Goal: Share content

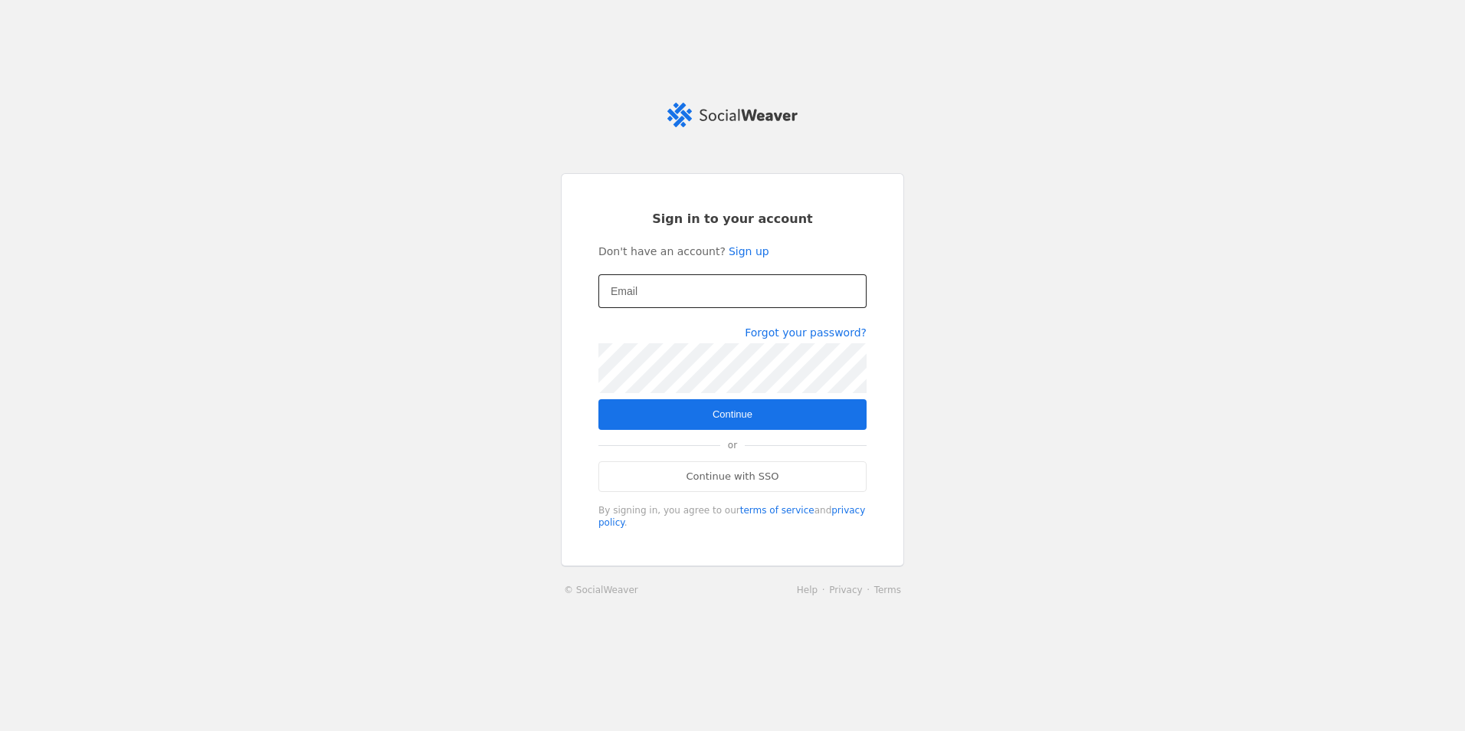
click at [681, 300] on input "Email" at bounding box center [733, 291] width 244 height 18
type input "[EMAIL_ADDRESS][DOMAIN_NAME]"
click at [728, 410] on span "submit" at bounding box center [732, 414] width 268 height 31
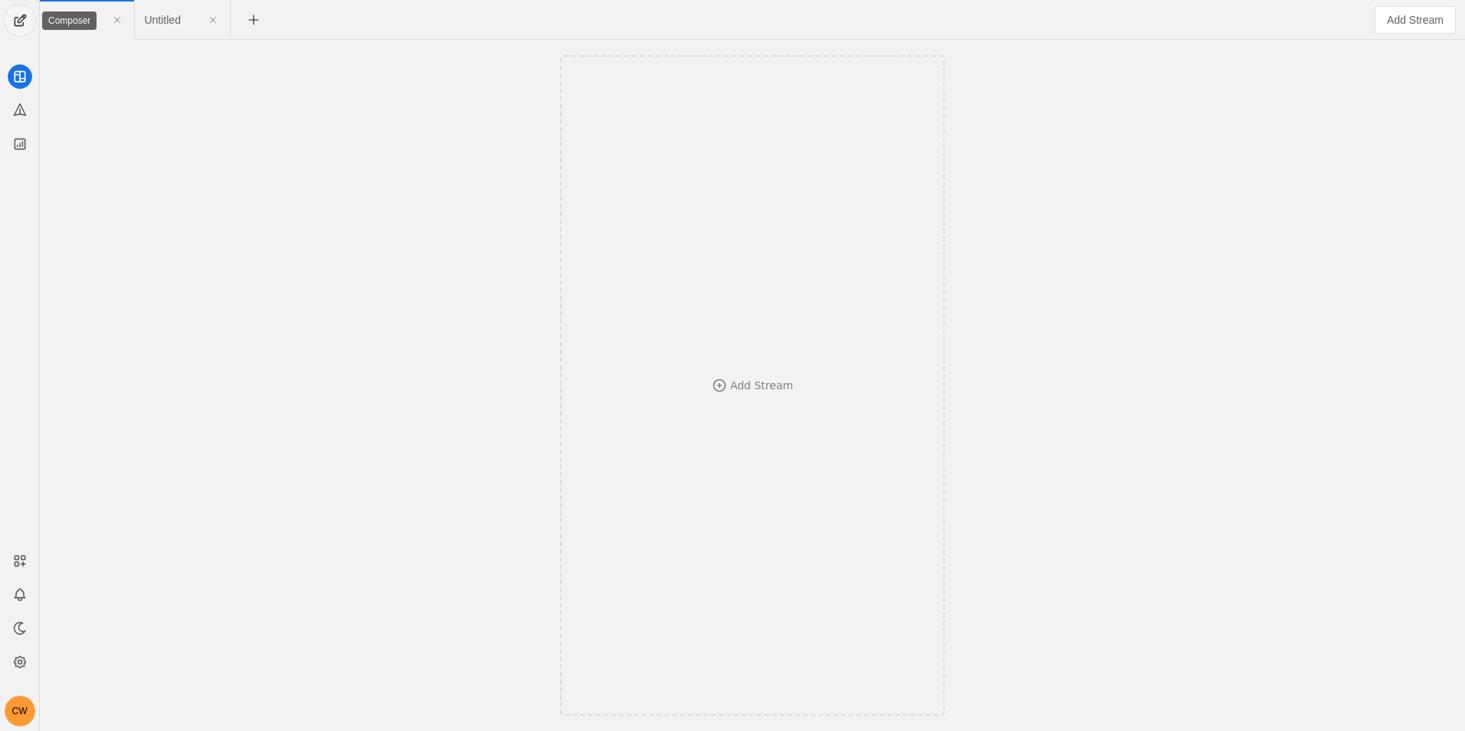
click at [19, 22] on span "undefined" at bounding box center [20, 20] width 31 height 31
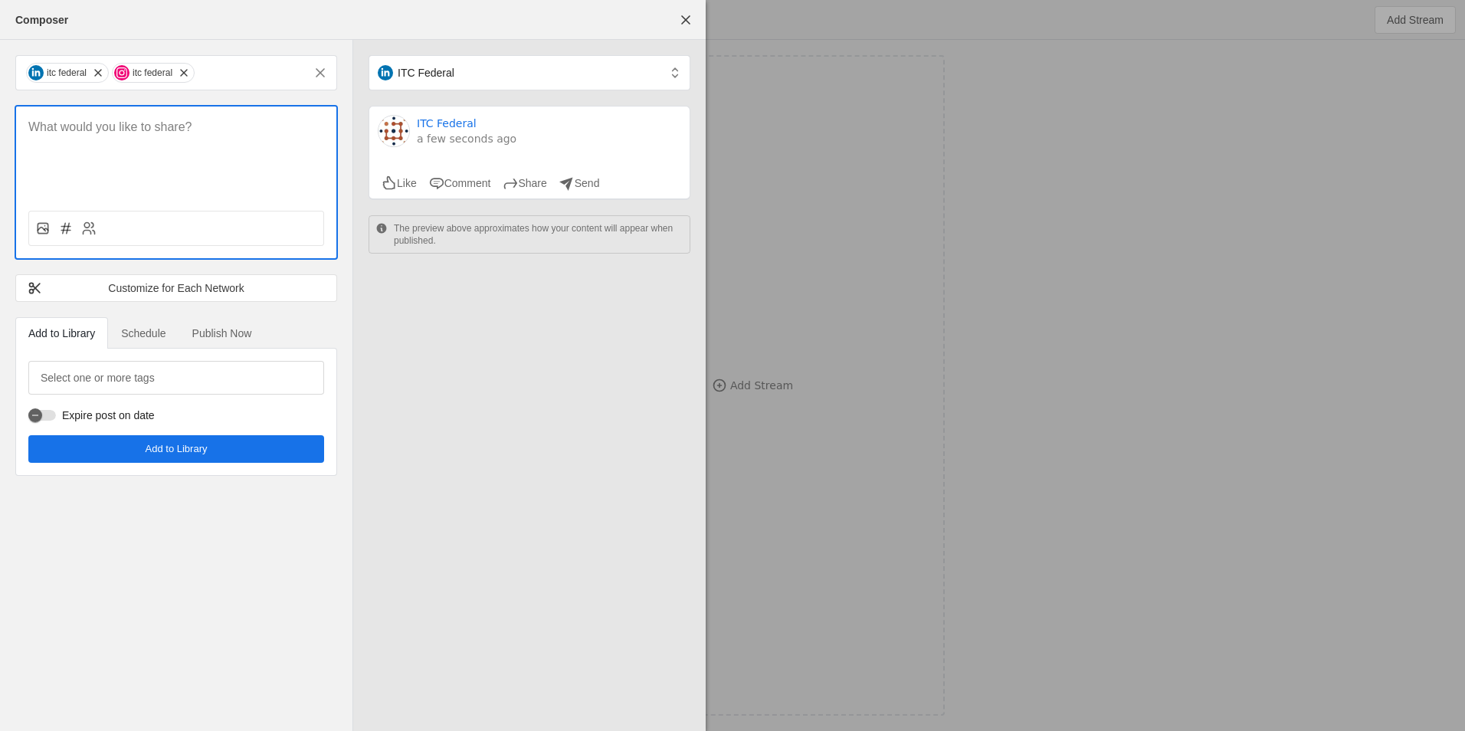
click at [136, 143] on div at bounding box center [176, 152] width 320 height 92
click at [115, 127] on p at bounding box center [176, 128] width 296 height 18
click at [139, 128] on p at bounding box center [176, 128] width 296 height 18
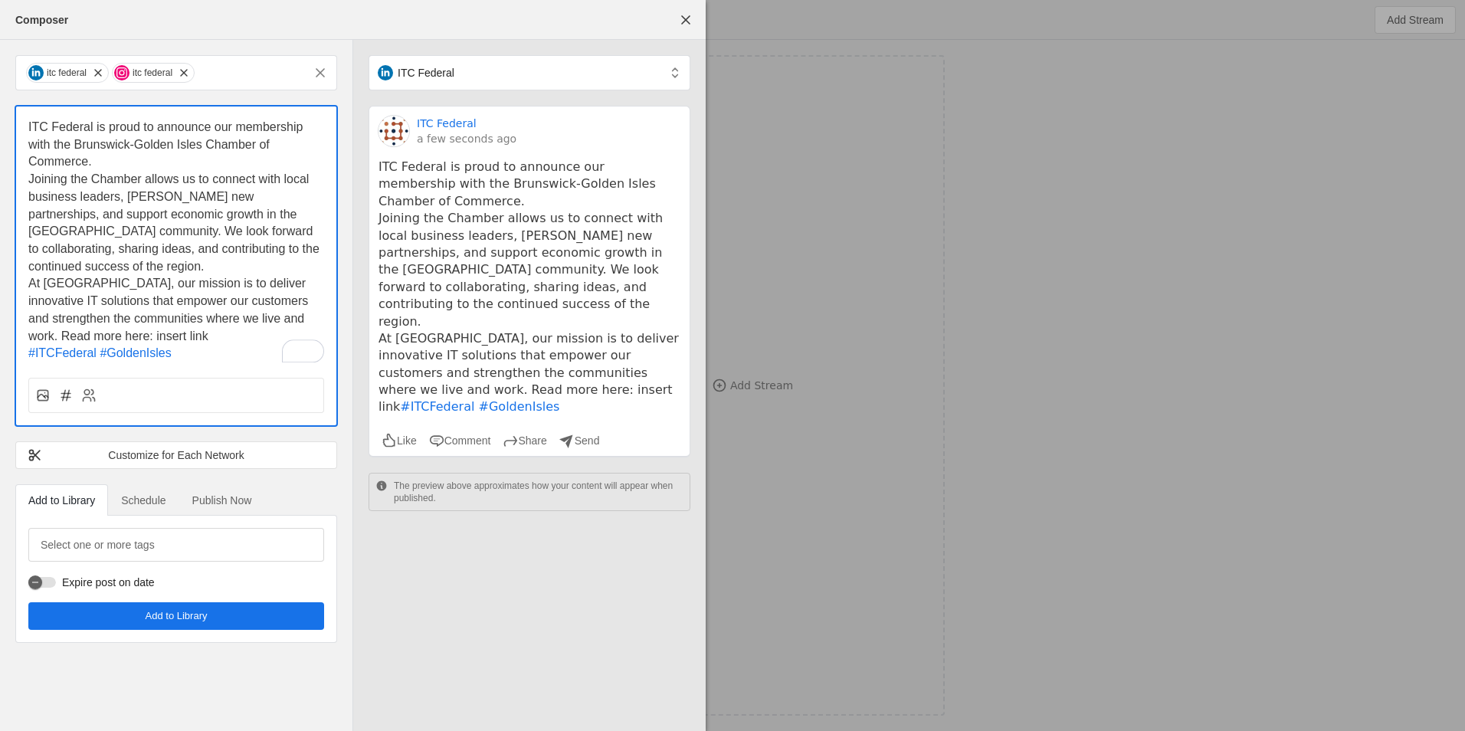
click at [141, 339] on p "At [GEOGRAPHIC_DATA], our mission is to deliver innovative IT solutions that em…" at bounding box center [176, 310] width 296 height 70
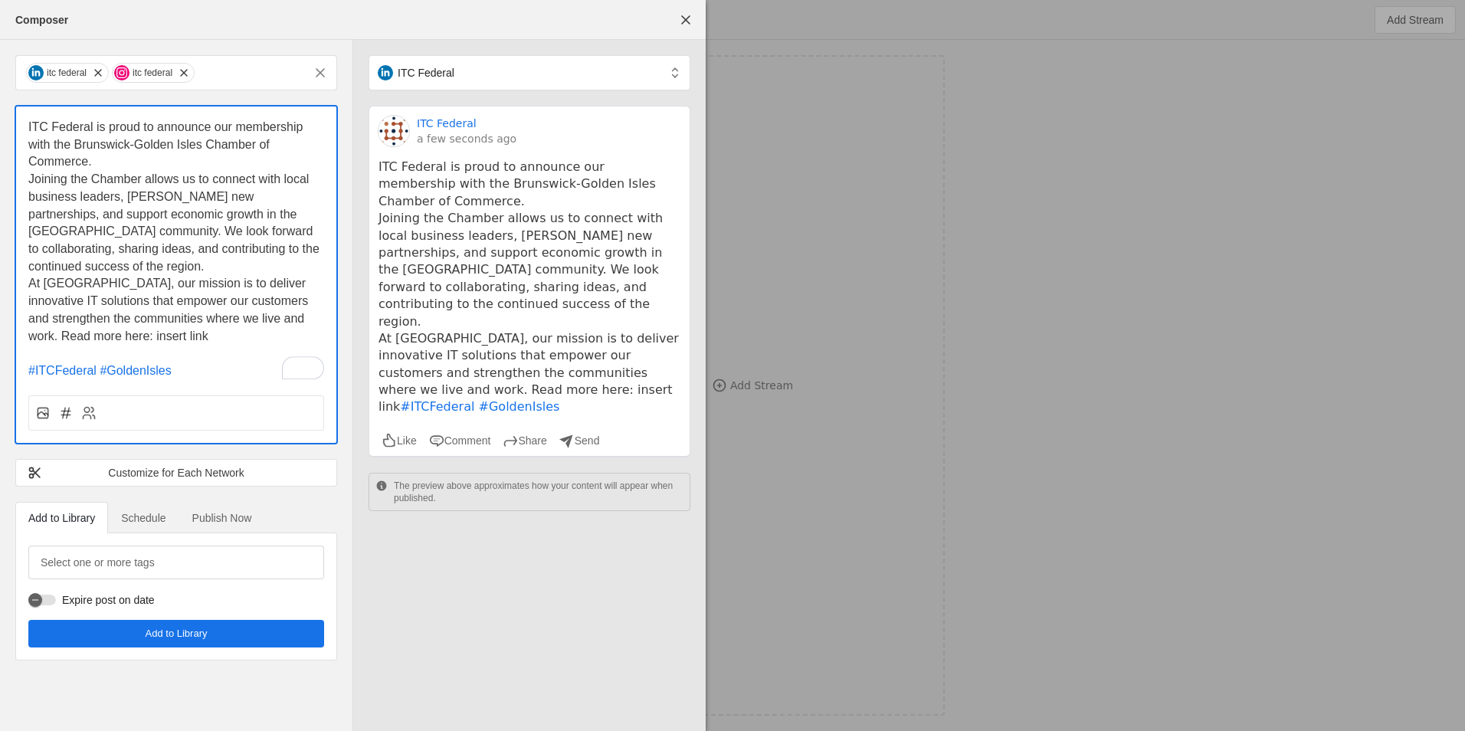
click at [133, 259] on p "Joining the Chamber allows us to connect with local business leaders, [PERSON_N…" at bounding box center [176, 223] width 296 height 104
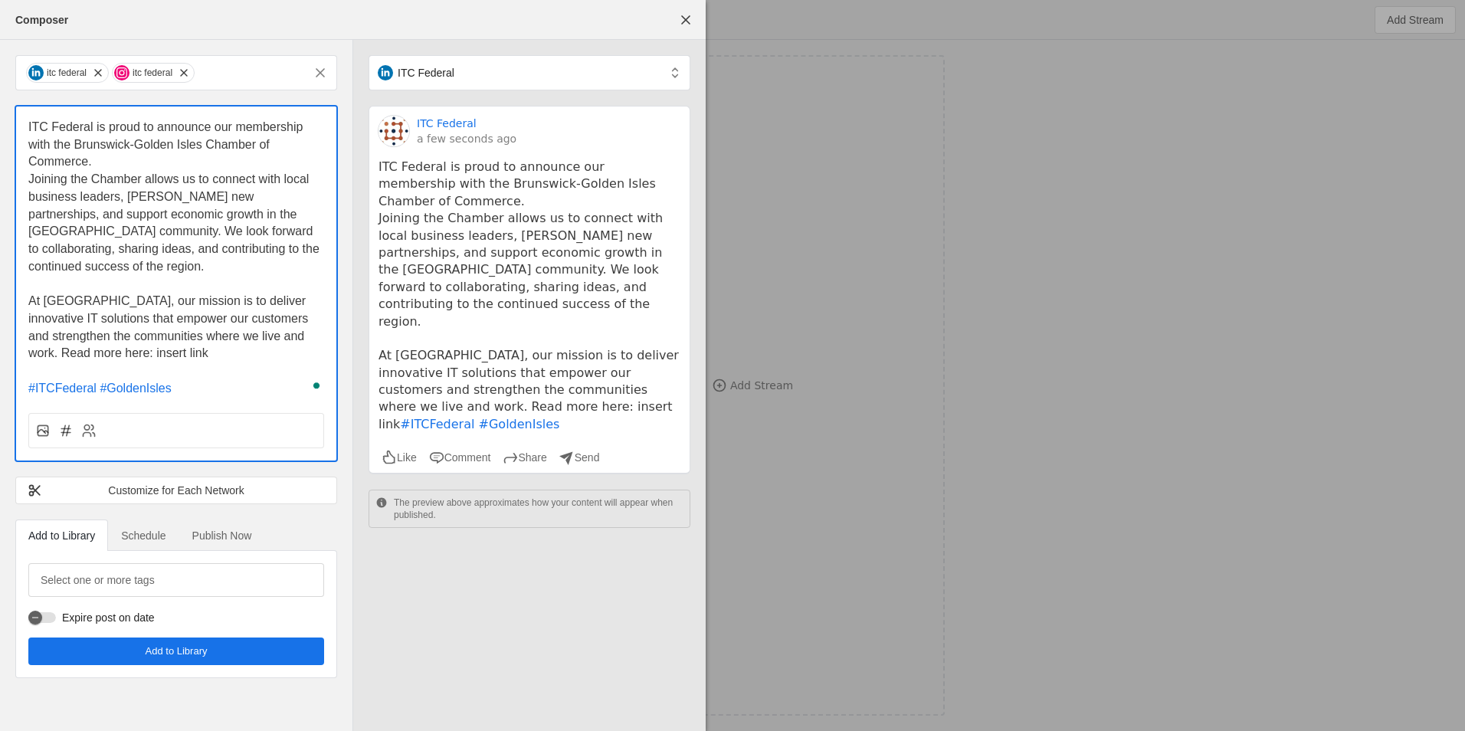
click at [139, 156] on p "ITC Federal is proud to announce our membership with the Brunswick-Golden Isles…" at bounding box center [176, 145] width 296 height 52
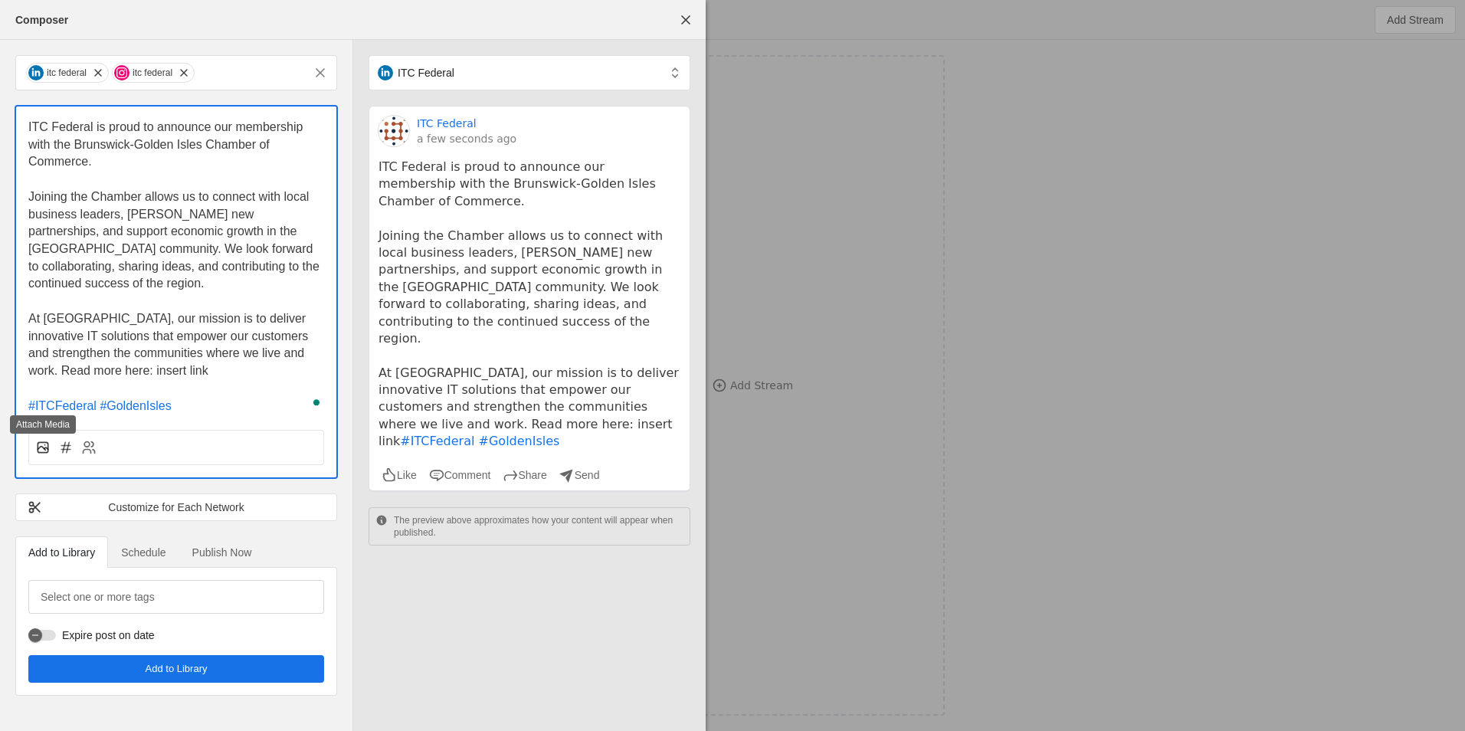
click at [39, 447] on icon at bounding box center [42, 449] width 8 height 4
click at [0, 0] on input "file" at bounding box center [0, 0] width 0 height 0
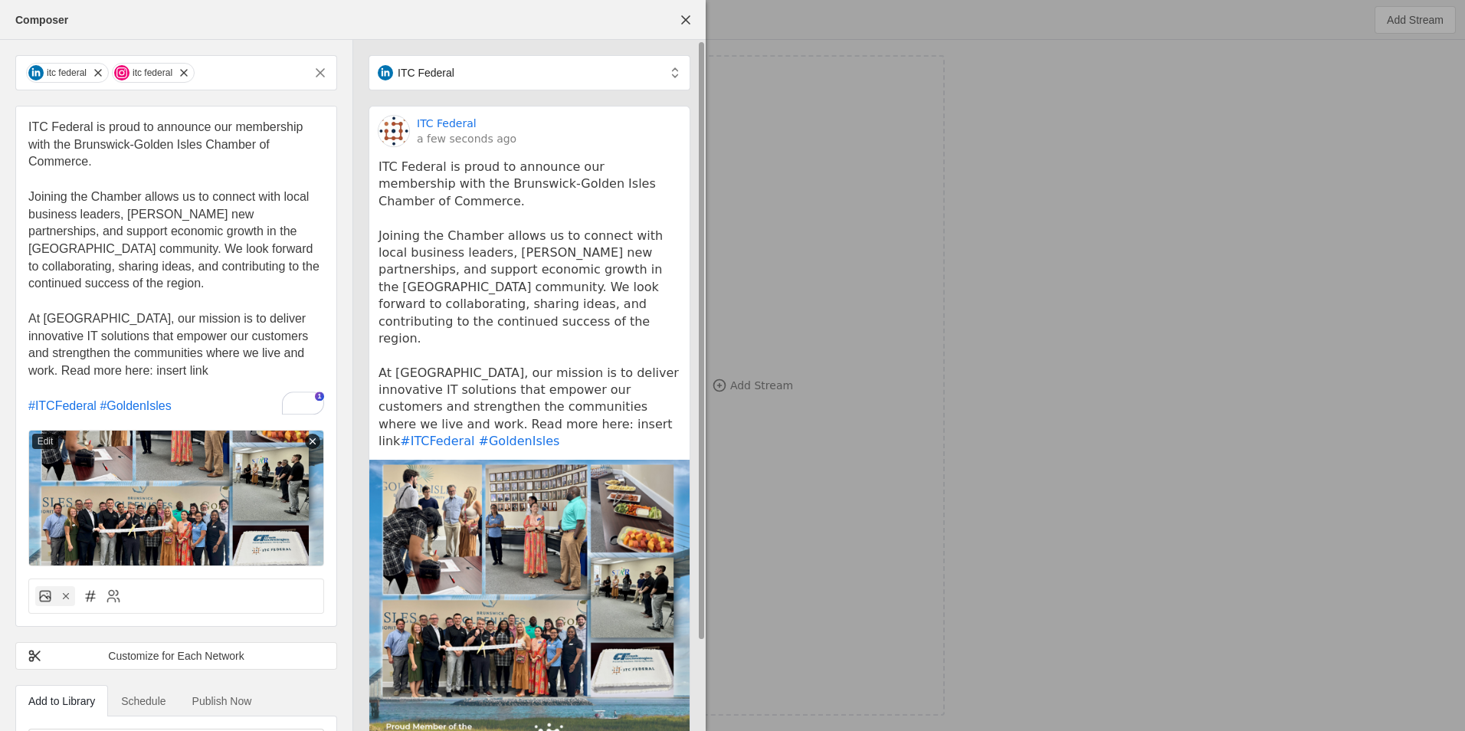
scroll to position [102, 0]
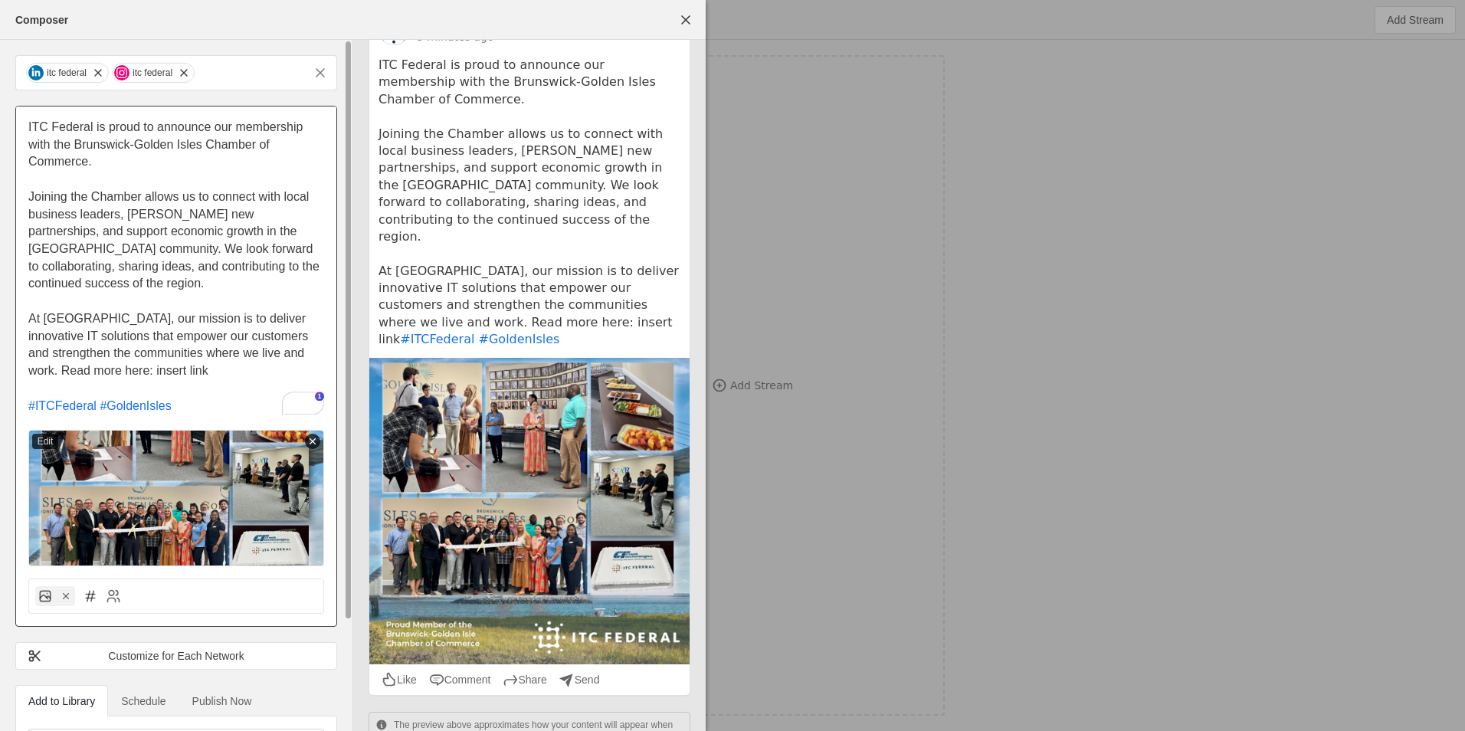
click at [225, 474] on img at bounding box center [176, 498] width 296 height 136
click at [311, 440] on line at bounding box center [312, 441] width 5 height 5
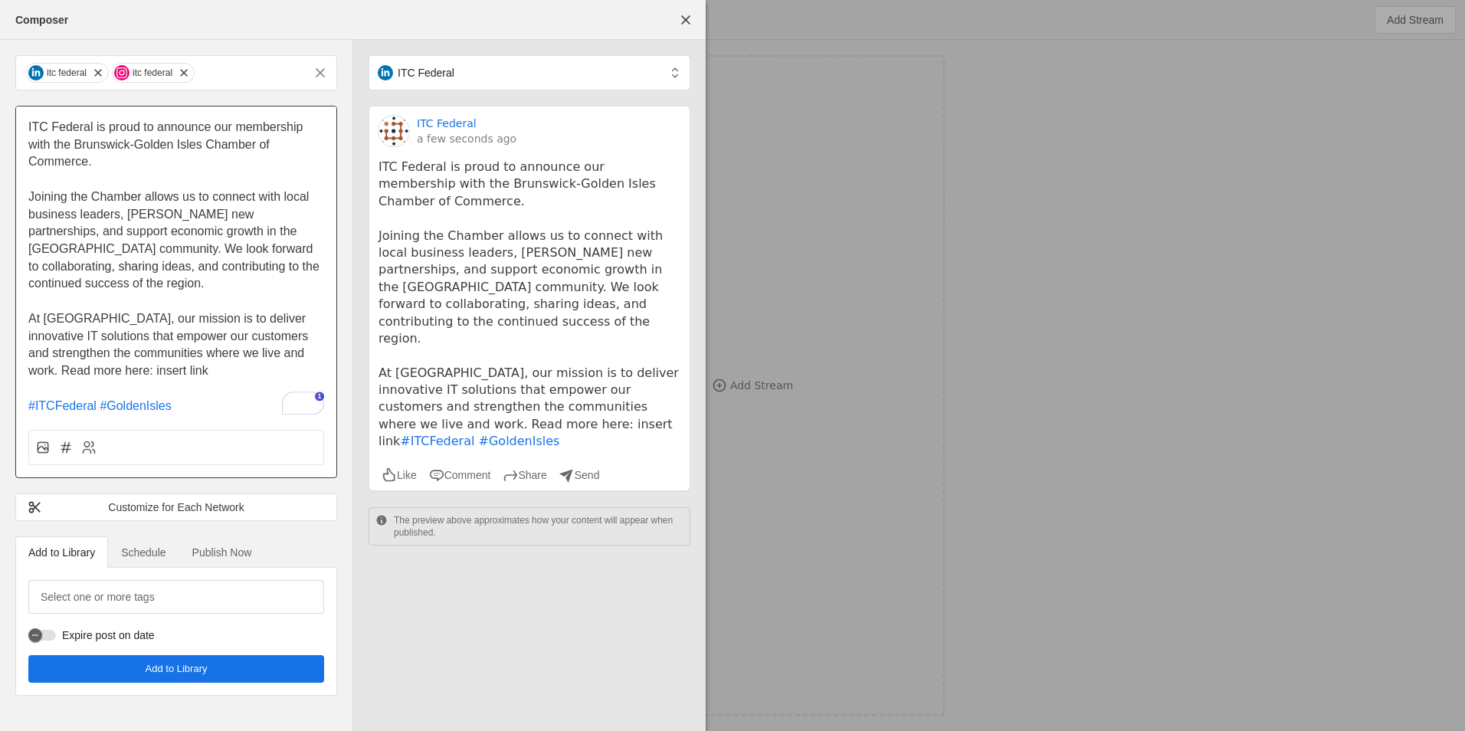
scroll to position [0, 0]
click at [1084, 420] on div at bounding box center [732, 365] width 1465 height 731
click at [41, 446] on icon at bounding box center [42, 447] width 15 height 15
click at [0, 0] on input "file" at bounding box center [0, 0] width 0 height 0
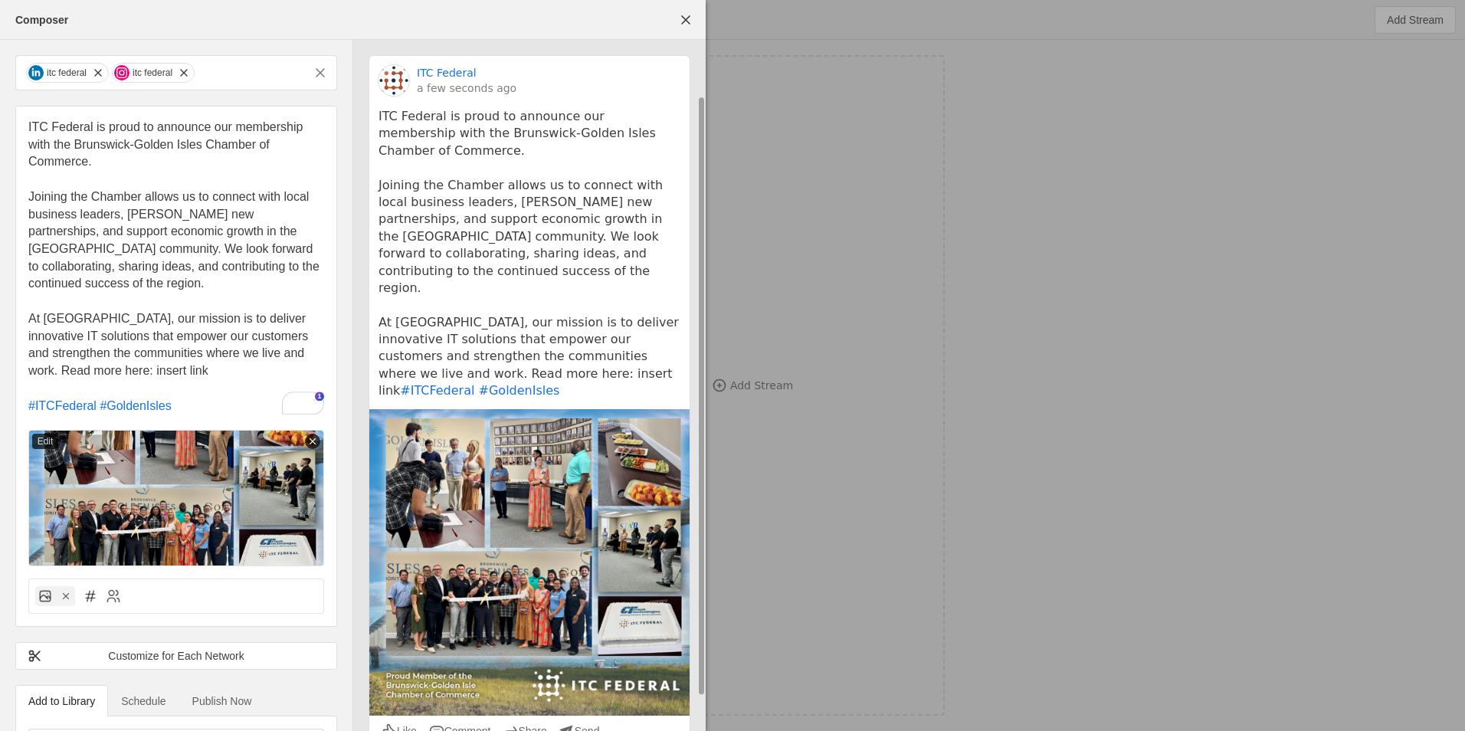
scroll to position [102, 0]
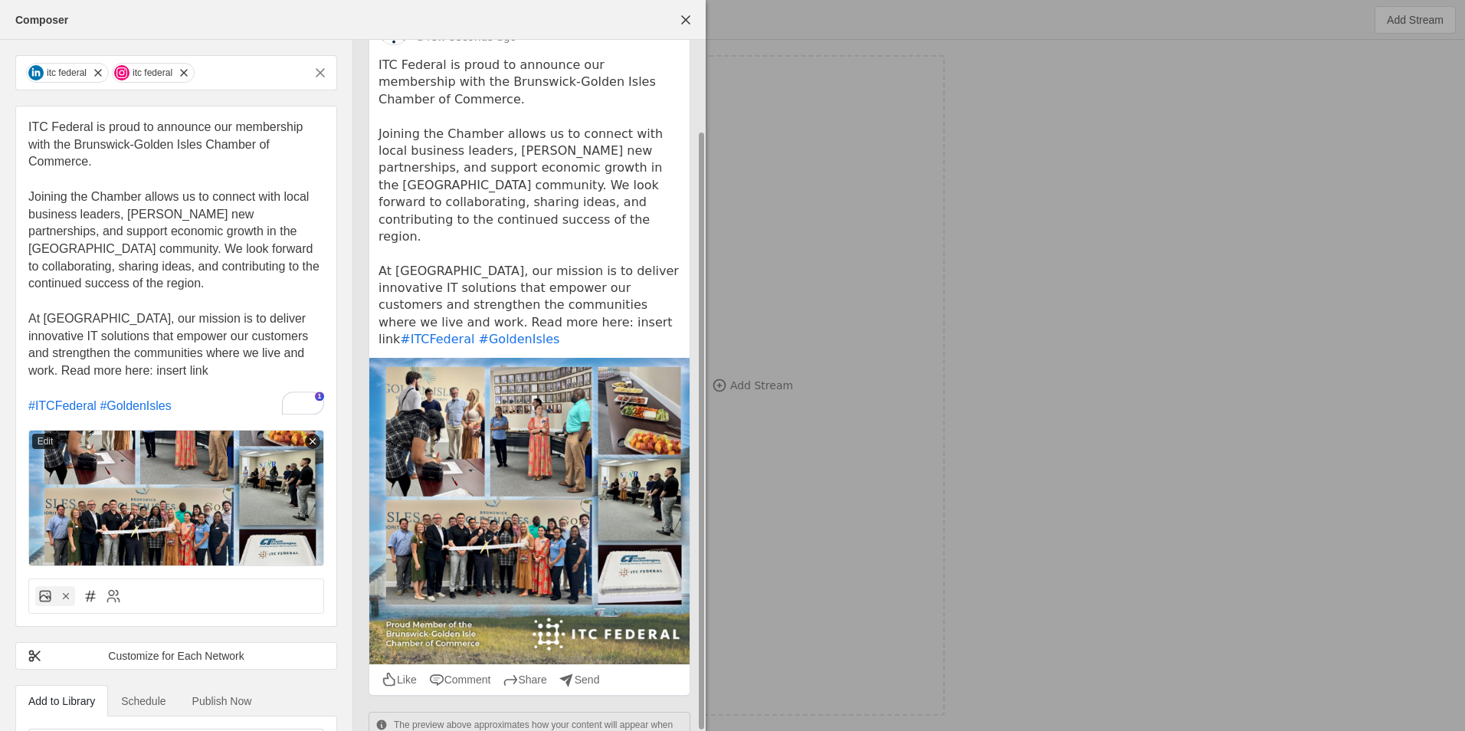
click at [436, 274] on pre "ITC Federal is proud to announce our membership with the Brunswick-Golden Isles…" at bounding box center [529, 203] width 302 height 292
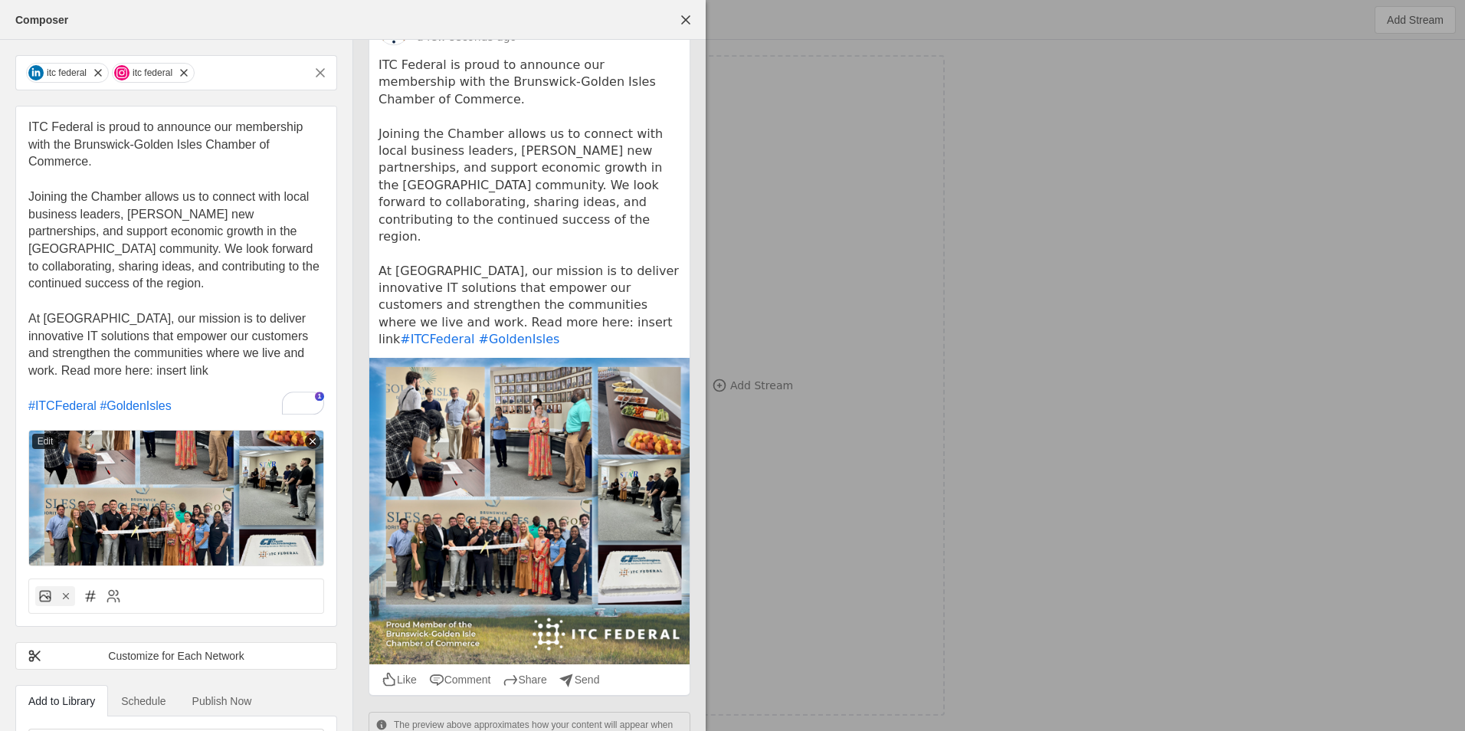
click at [143, 277] on p "Joining the Chamber allows us to connect with local business leaders, [PERSON_N…" at bounding box center [176, 240] width 296 height 104
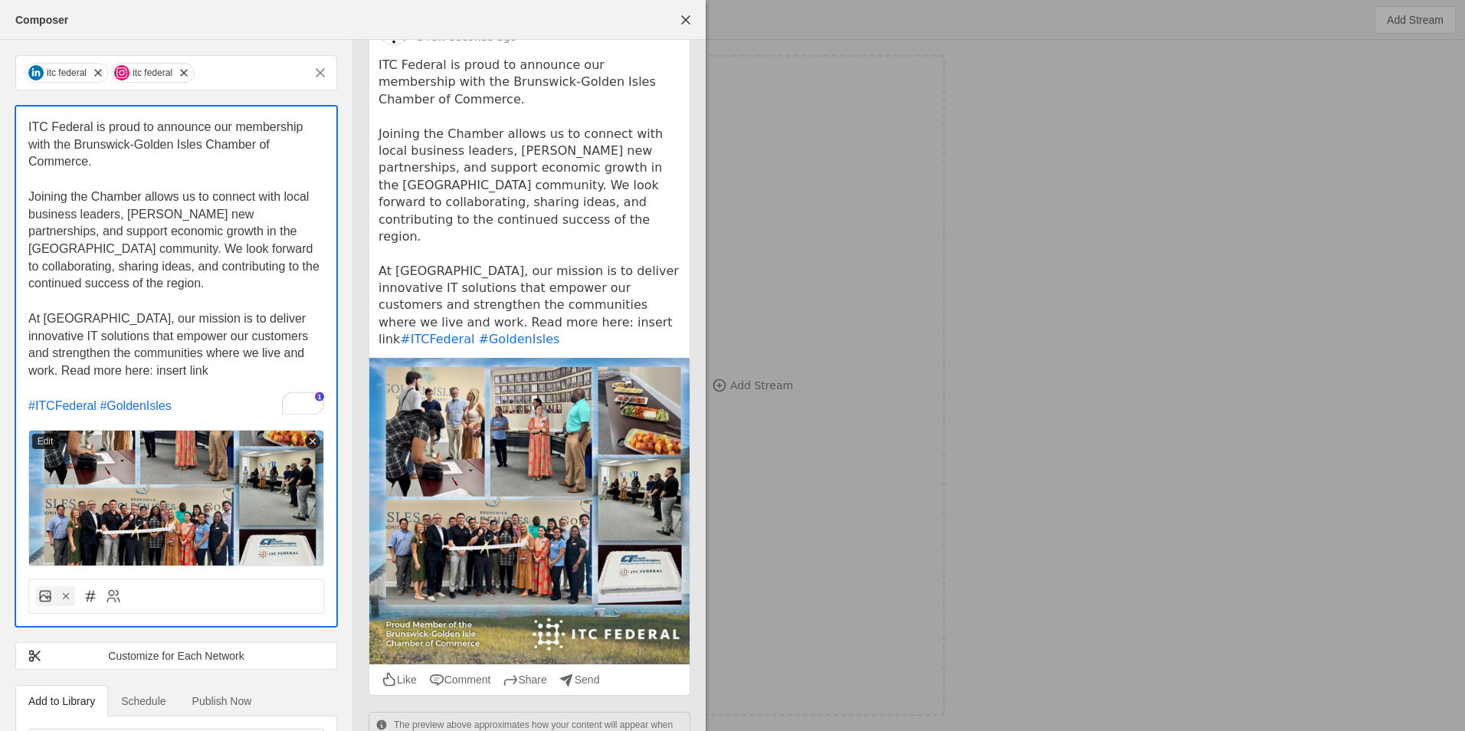
click at [143, 288] on p "Joining the Chamber allows us to connect with local business leaders, [PERSON_N…" at bounding box center [176, 240] width 296 height 104
click at [150, 313] on span "At [GEOGRAPHIC_DATA], our mission is to deliver innovative IT solutions that em…" at bounding box center [169, 344] width 283 height 65
click at [139, 298] on p "To enrich screen reader interactions, please activate Accessibility in Grammarl…" at bounding box center [176, 302] width 296 height 18
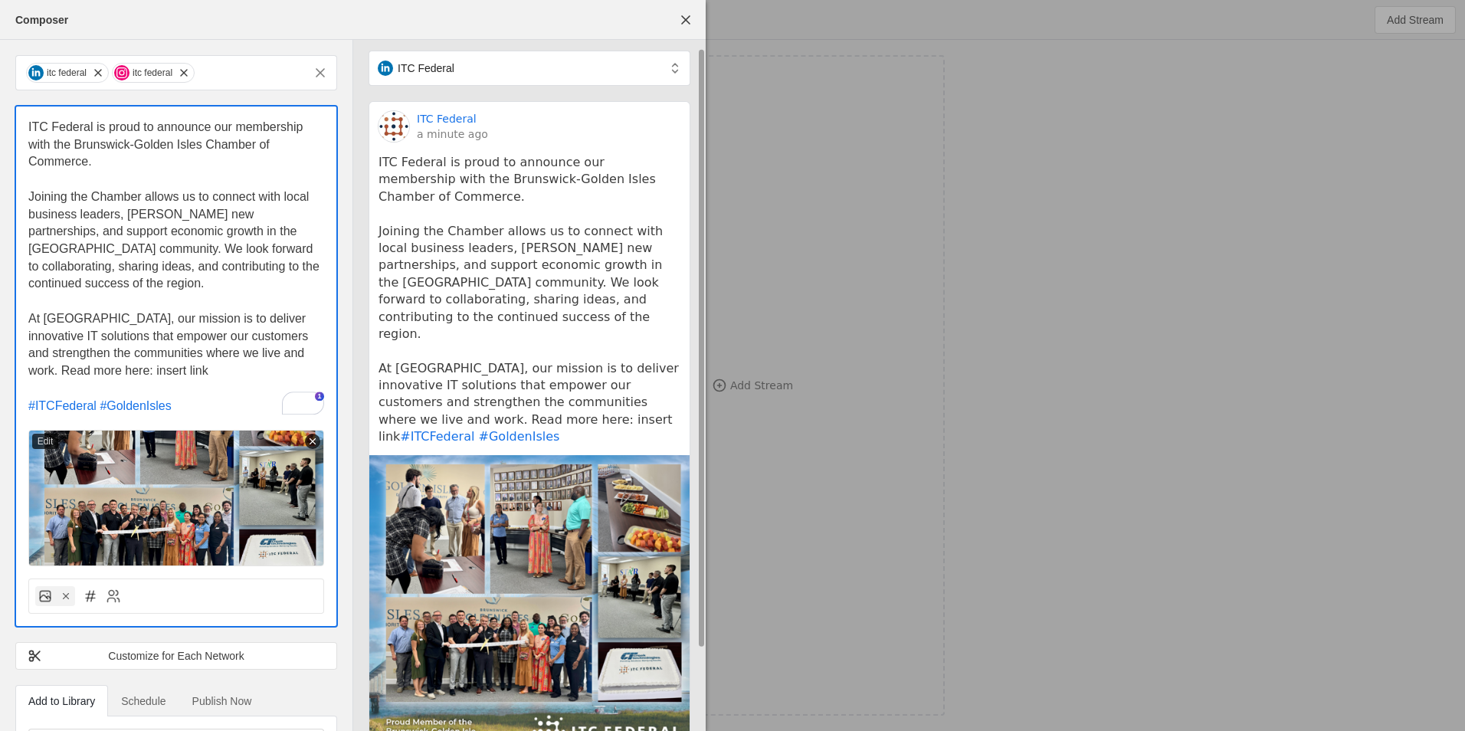
scroll to position [0, 0]
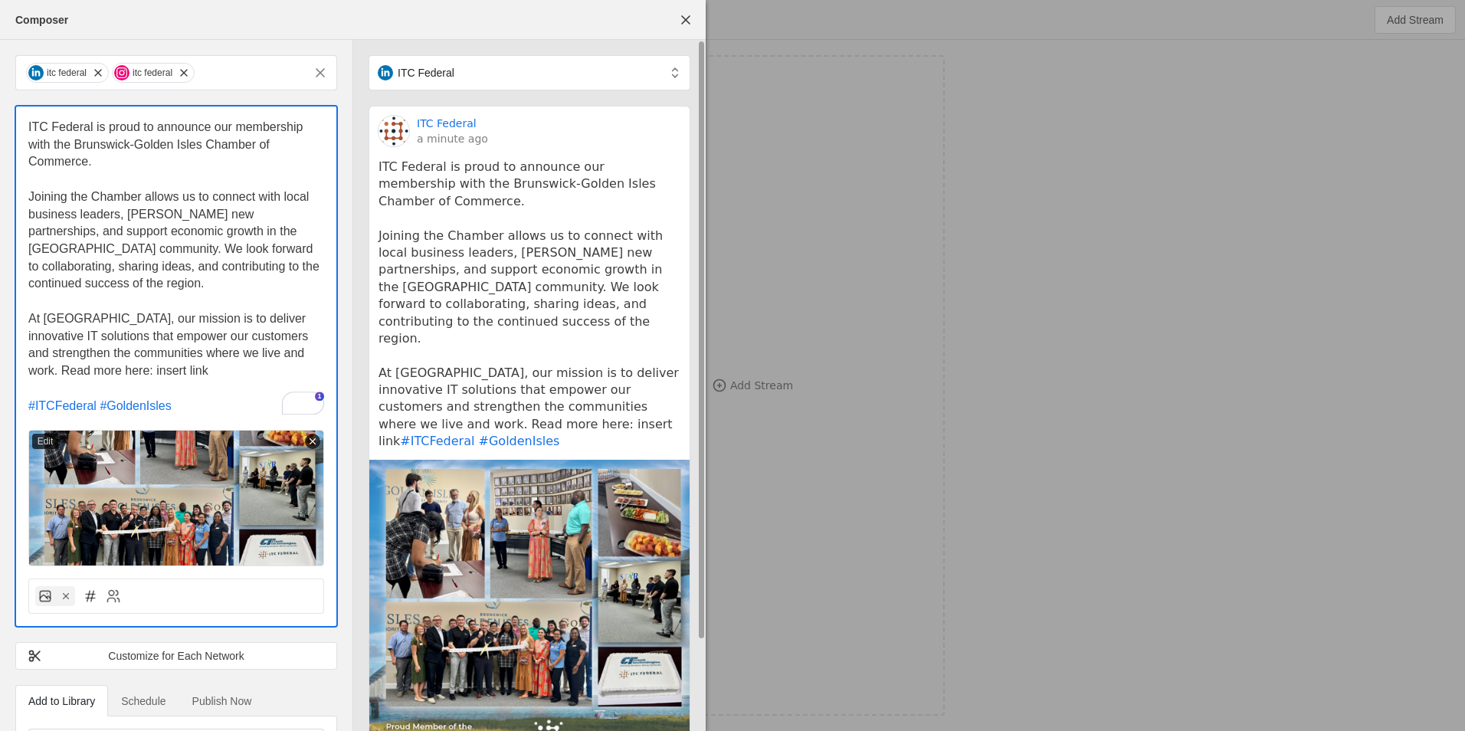
click at [650, 211] on pre "ITC Federal is proud to announce our membership with the Brunswick-Golden Isles…" at bounding box center [529, 305] width 302 height 292
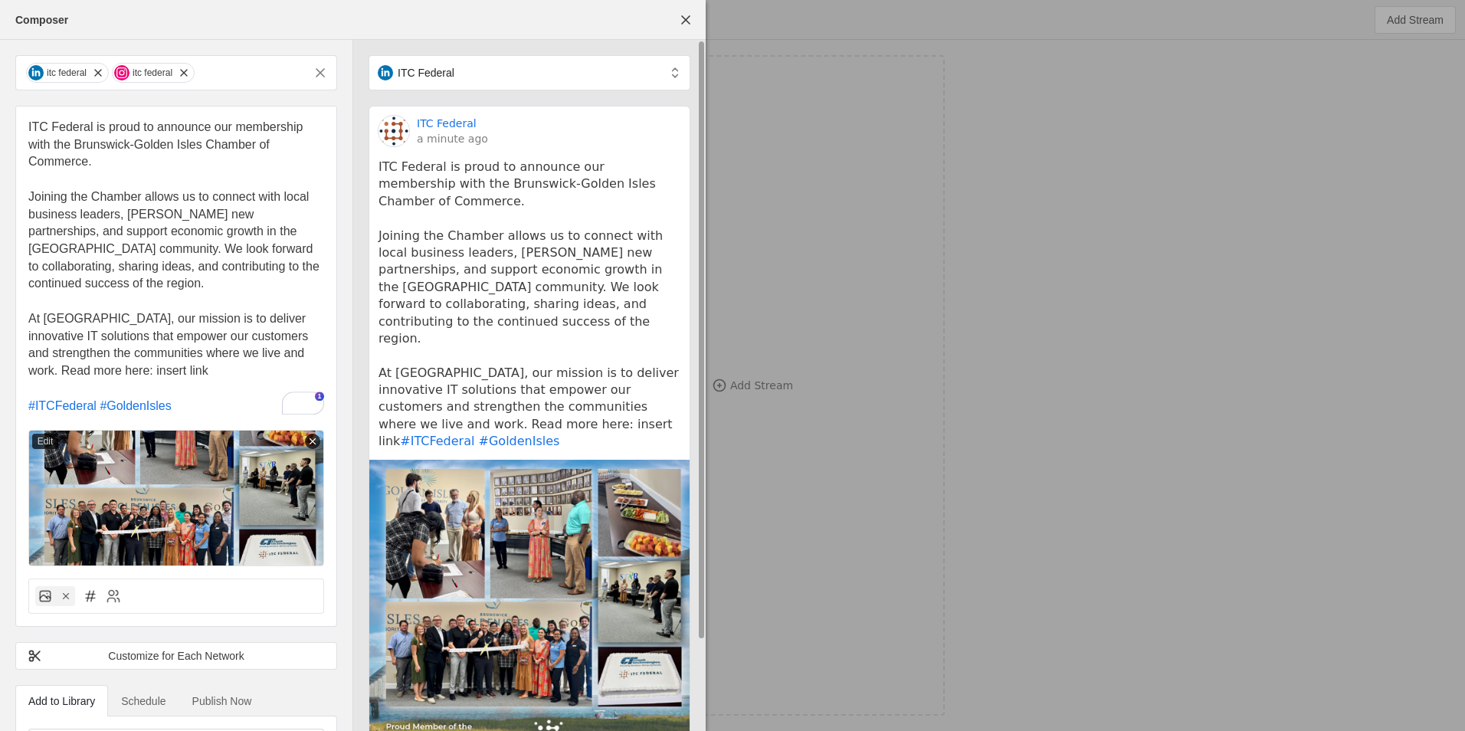
click at [650, 211] on pre "ITC Federal is proud to announce our membership with the Brunswick-Golden Isles…" at bounding box center [529, 305] width 302 height 292
click at [670, 192] on pre "ITC Federal is proud to announce our membership with the Brunswick-Golden Isles…" at bounding box center [529, 305] width 302 height 292
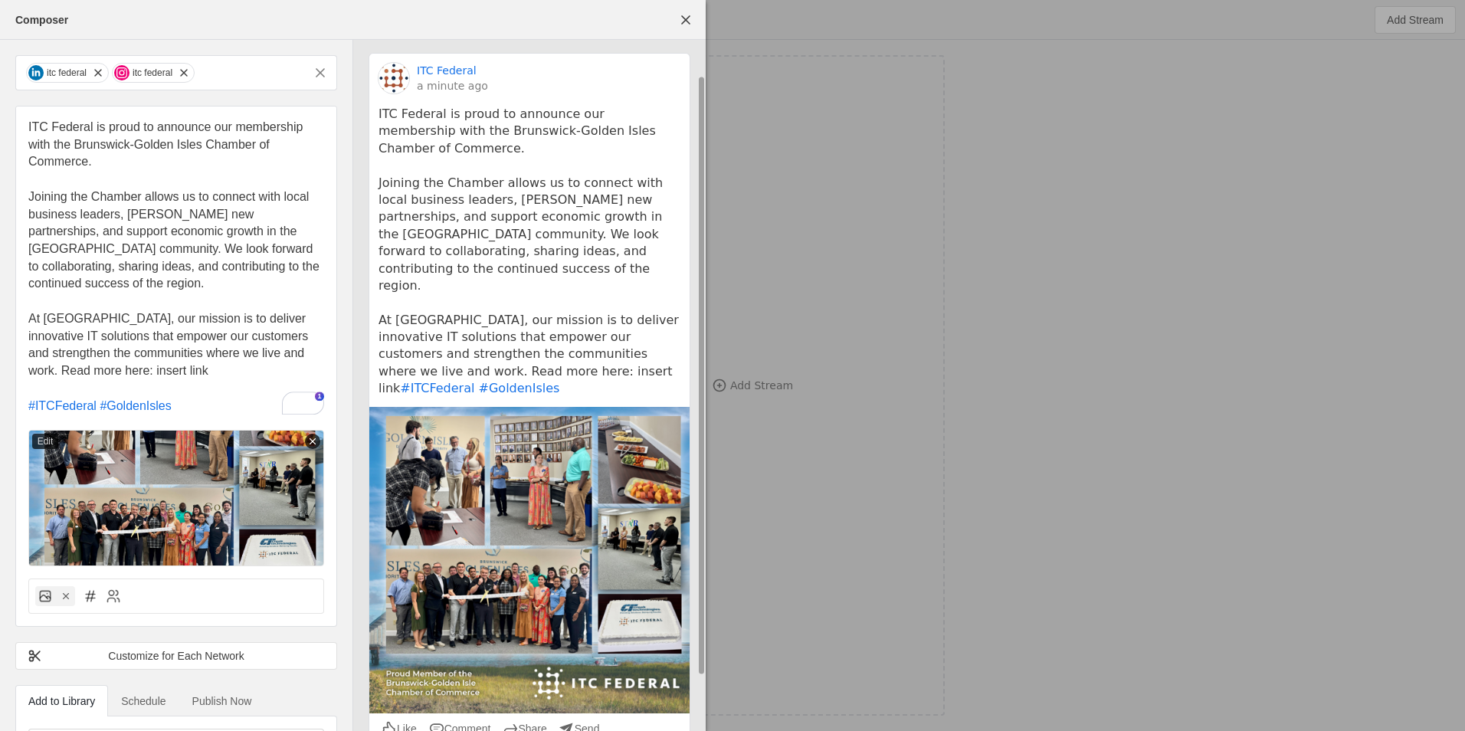
scroll to position [102, 0]
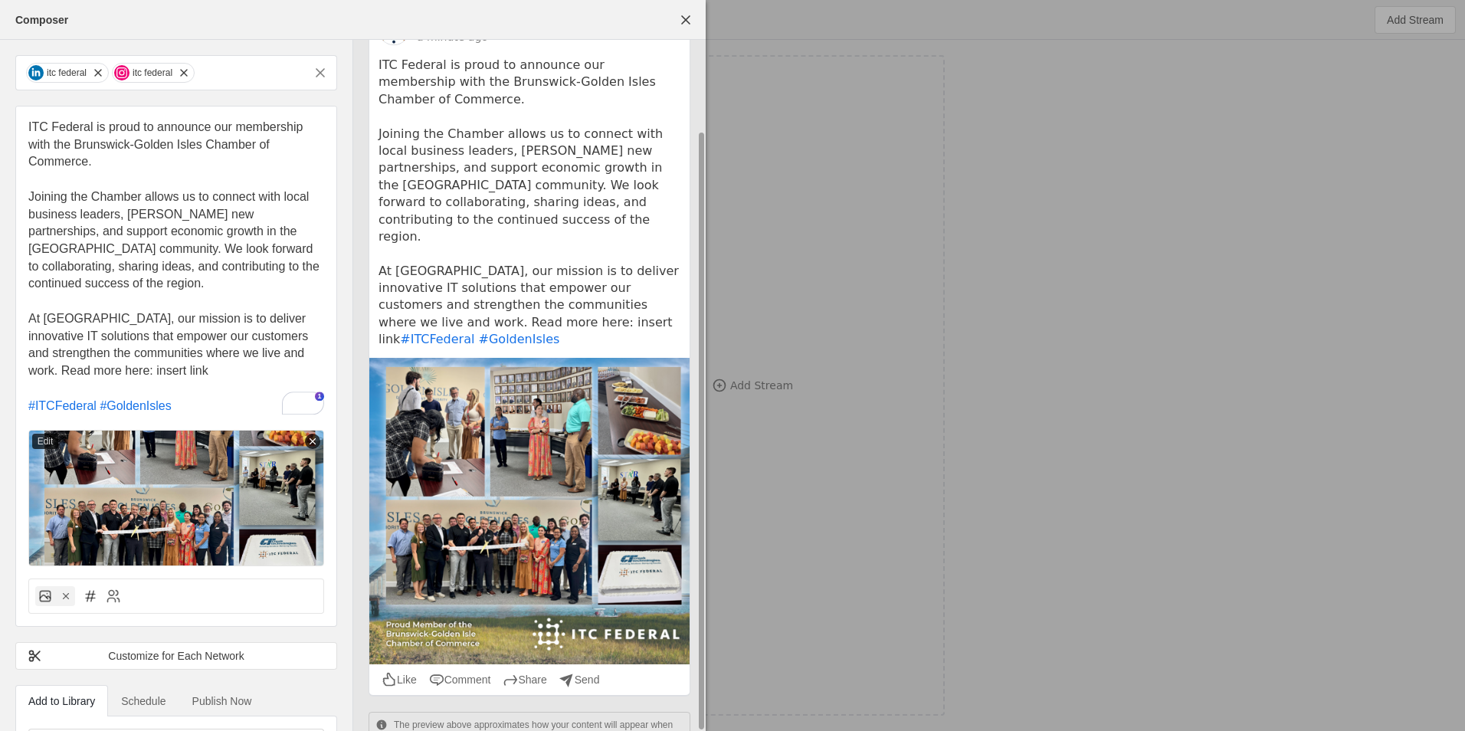
click at [459, 284] on pre "ITC Federal is proud to announce our membership with the Brunswick-Golden Isles…" at bounding box center [529, 203] width 302 height 292
